Goal: Task Accomplishment & Management: Complete application form

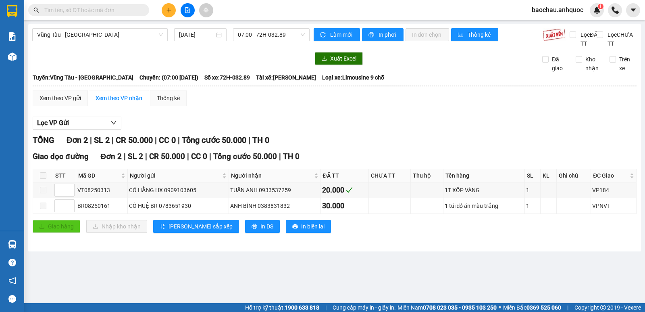
click at [167, 10] on icon "plus" at bounding box center [169, 10] width 4 height 0
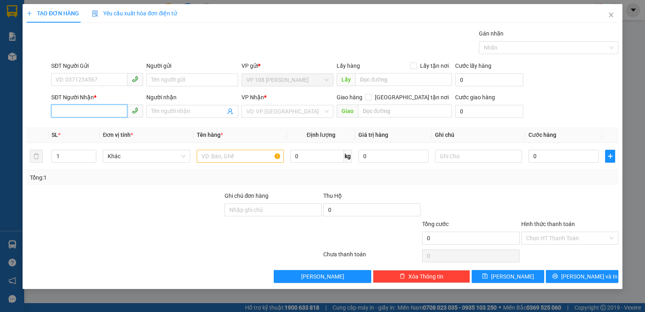
click at [96, 109] on input "SĐT Người Nhận *" at bounding box center [89, 110] width 76 height 13
click at [86, 129] on div "0937517968 - A RƯƠNG" at bounding box center [97, 127] width 82 height 9
type input "0937517968"
type input "A RƯƠNG"
type input "VPSG"
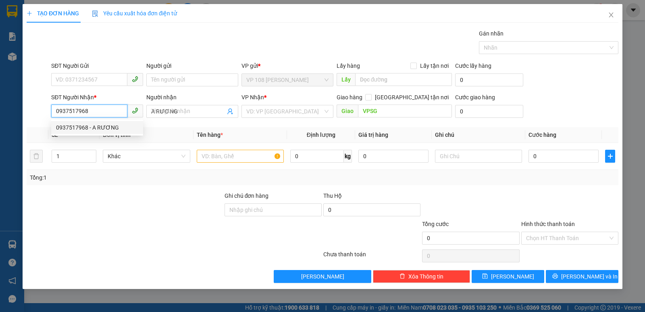
type input "30.000"
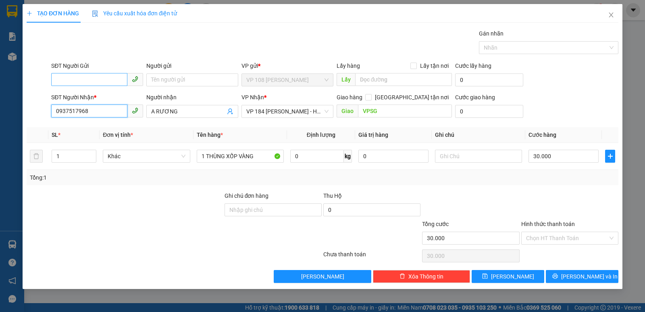
type input "0937517968"
click at [83, 77] on input "SĐT Người Gửi" at bounding box center [89, 79] width 76 height 13
click at [98, 98] on div "0376556766 - A HOÀNG" at bounding box center [97, 96] width 82 height 9
type input "0376556766"
type input "A HOÀNG"
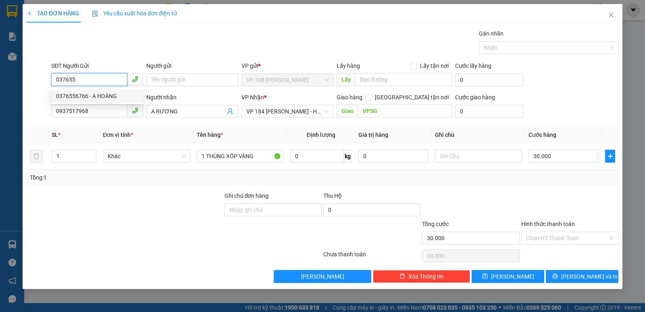
type input "TIỀN MẶT 15/1 VP 184"
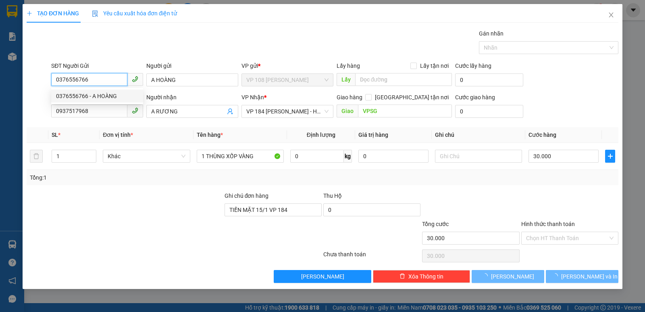
type input "60.000"
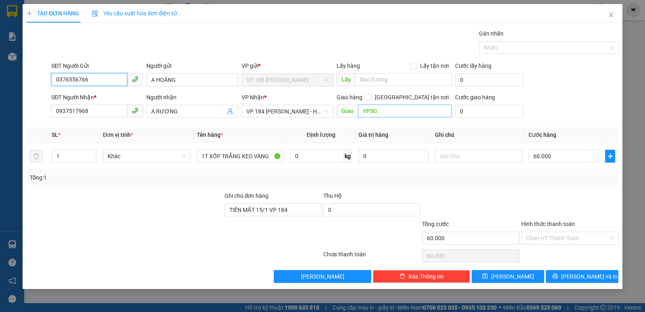
type input "0376556766"
click at [384, 114] on input "VPSG" at bounding box center [405, 110] width 94 height 13
type input "VP NVT"
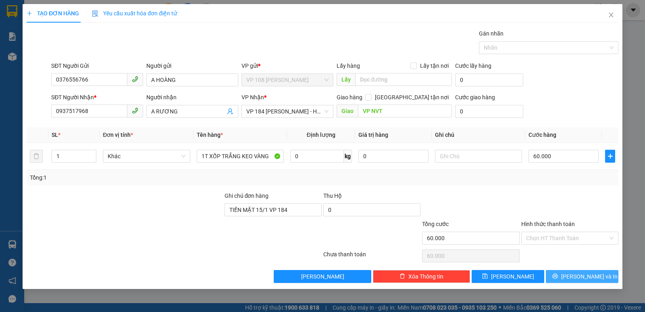
click at [576, 278] on span "[PERSON_NAME] và In" at bounding box center [590, 276] width 56 height 9
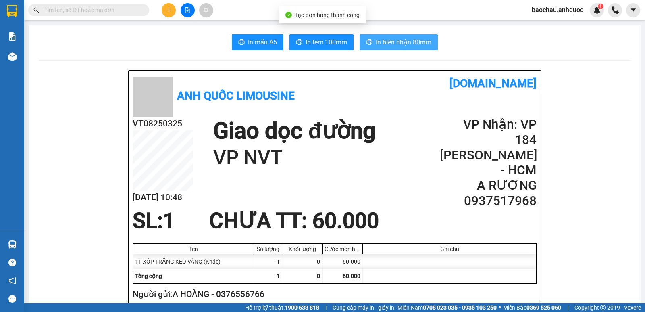
click at [405, 42] on span "In biên nhận 80mm" at bounding box center [404, 42] width 56 height 10
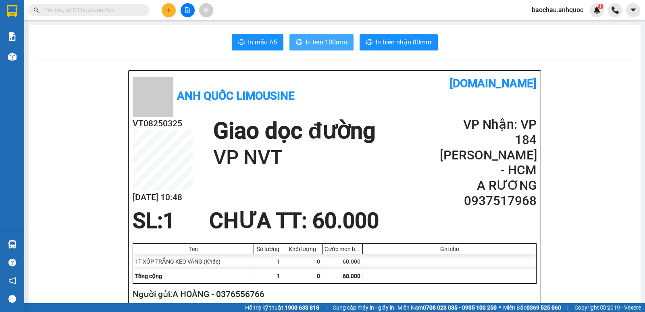
click at [317, 44] on span "In tem 100mm" at bounding box center [327, 42] width 42 height 10
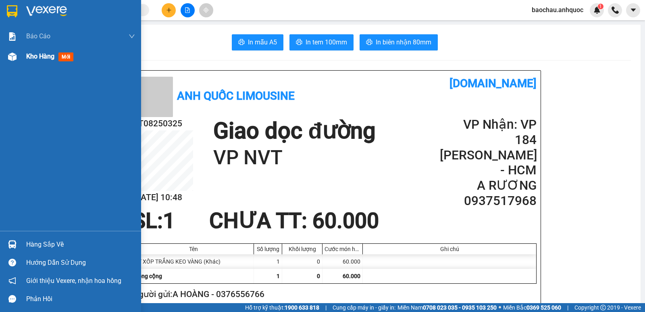
click at [29, 56] on span "Kho hàng" at bounding box center [40, 56] width 28 height 8
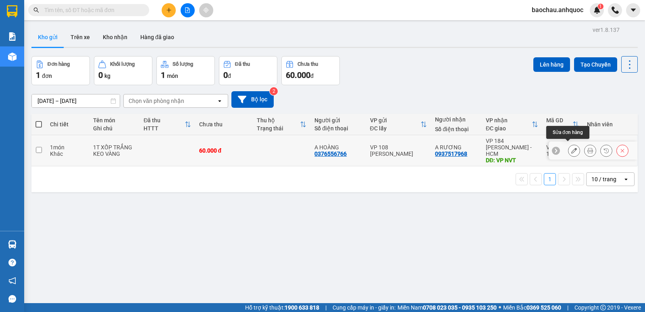
click at [572, 148] on icon at bounding box center [575, 151] width 6 height 6
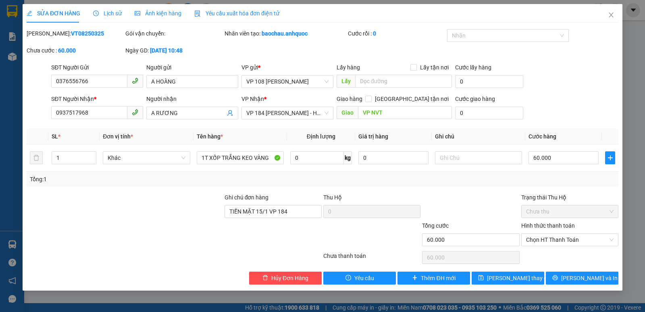
type input "0376556766"
type input "A HOÀNG"
type input "0937517968"
type input "A RƯƠNG"
type input "VP NVT"
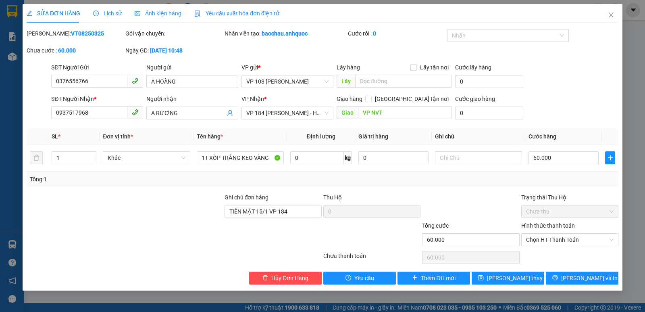
type input "TIỀN MẶT 15/1 VP 184"
type input "60.000"
click at [160, 113] on input "A RƯƠNG" at bounding box center [188, 113] width 74 height 9
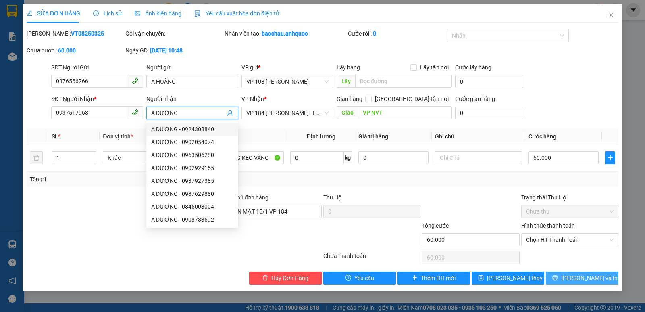
type input "A DƯƠNG"
click at [558, 276] on icon "printer" at bounding box center [556, 278] width 6 height 6
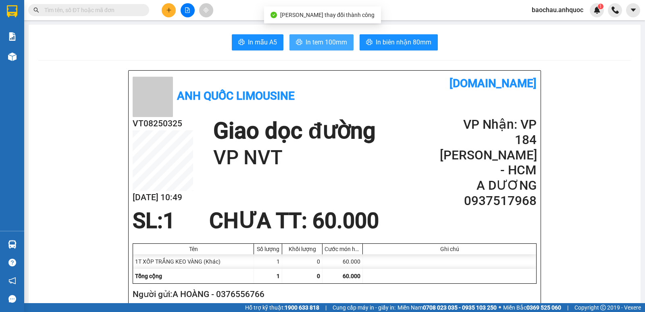
click at [324, 43] on span "In tem 100mm" at bounding box center [327, 42] width 42 height 10
